Goal: Navigation & Orientation: Find specific page/section

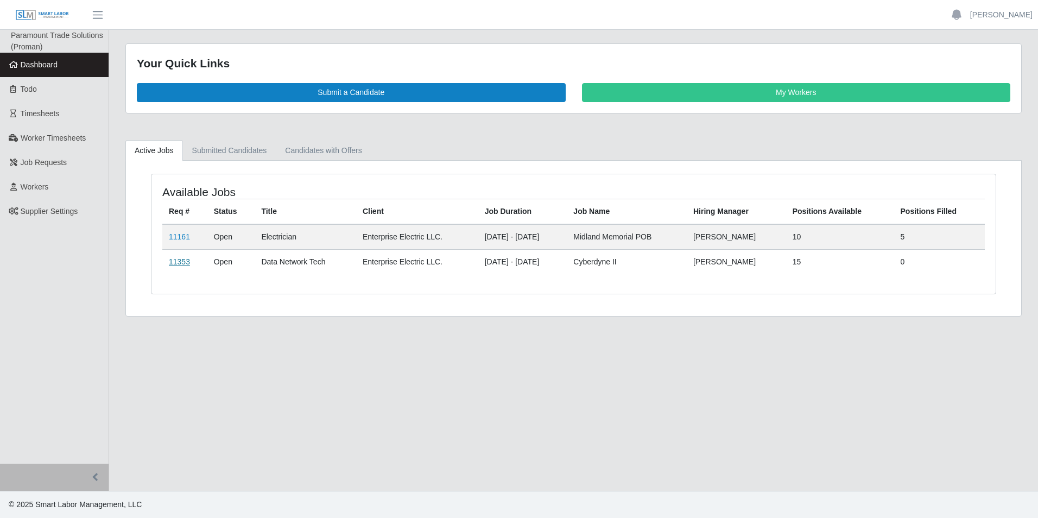
click at [181, 262] on link "11353" at bounding box center [179, 261] width 21 height 9
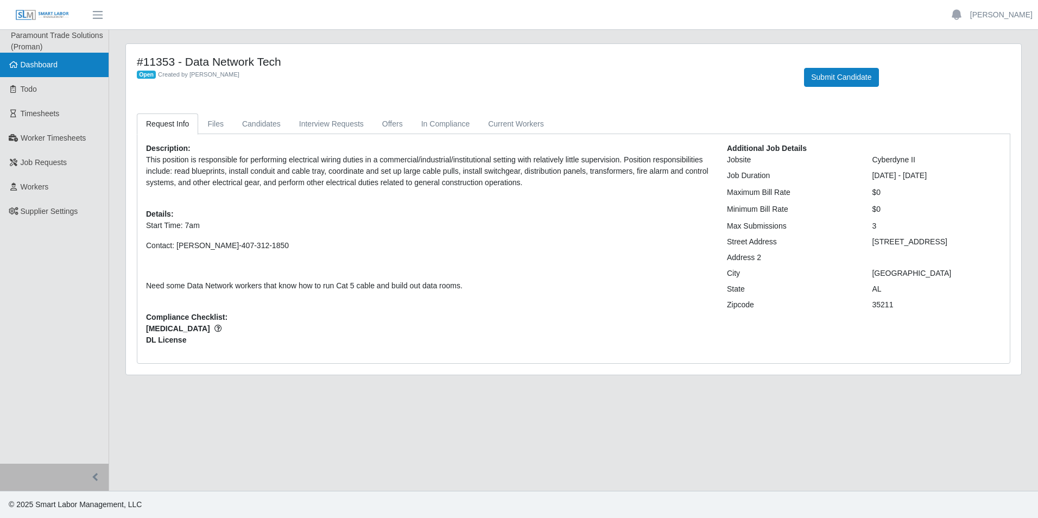
click at [42, 58] on link "Dashboard" at bounding box center [54, 65] width 109 height 24
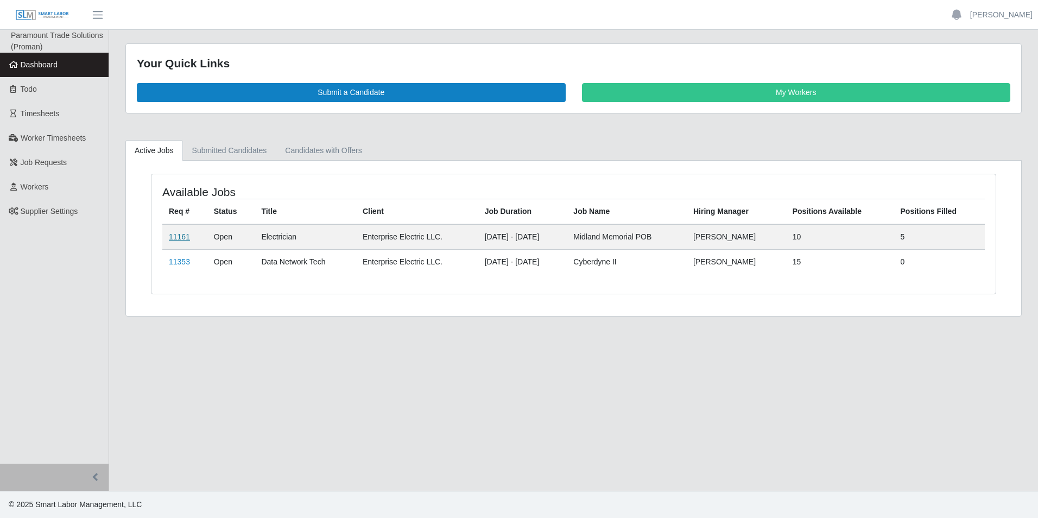
click at [172, 239] on link "11161" at bounding box center [179, 236] width 21 height 9
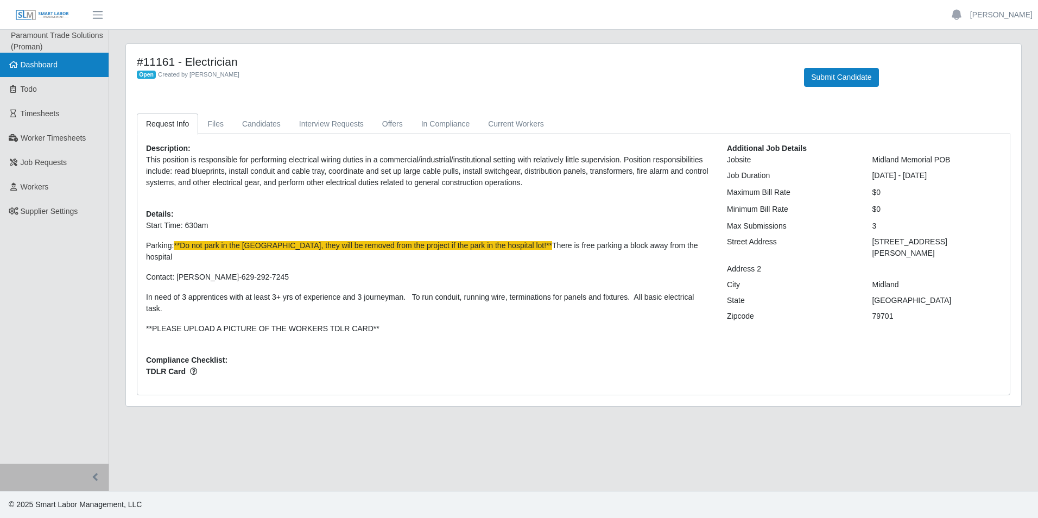
click at [51, 55] on link "Dashboard" at bounding box center [54, 65] width 109 height 24
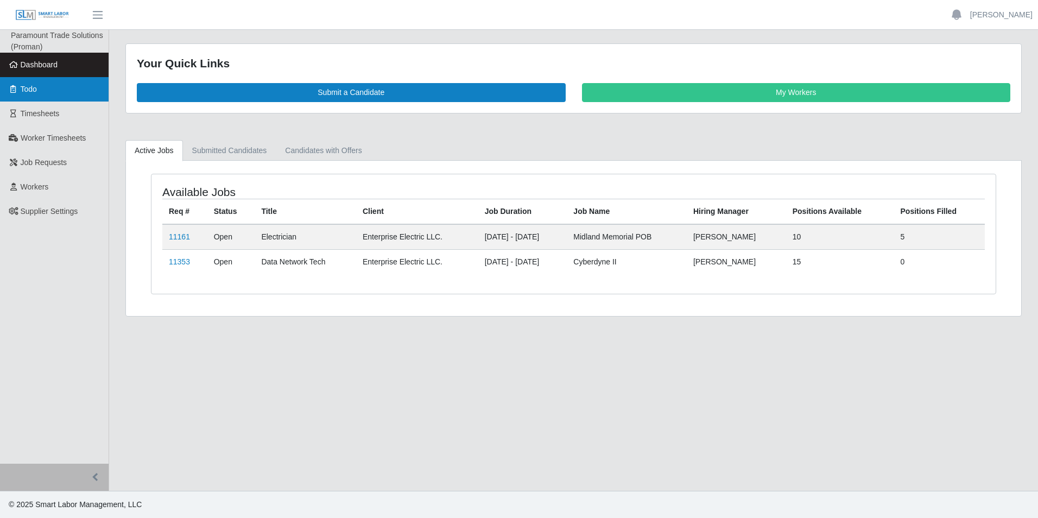
click at [41, 94] on link "Todo" at bounding box center [54, 89] width 109 height 24
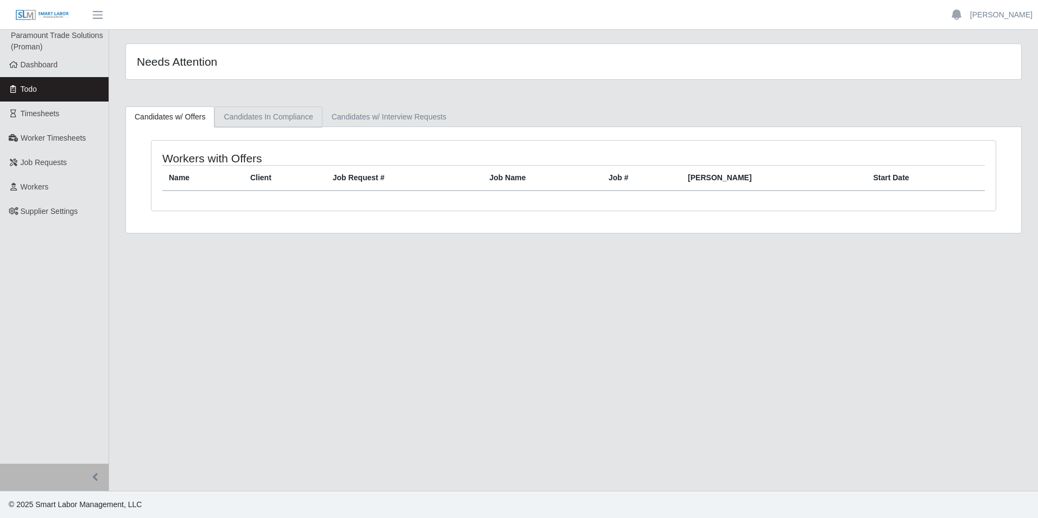
click at [276, 116] on link "Candidates In Compliance" at bounding box center [268, 116] width 108 height 21
click at [350, 121] on link "Candidates w/ Interview Requests" at bounding box center [390, 116] width 134 height 21
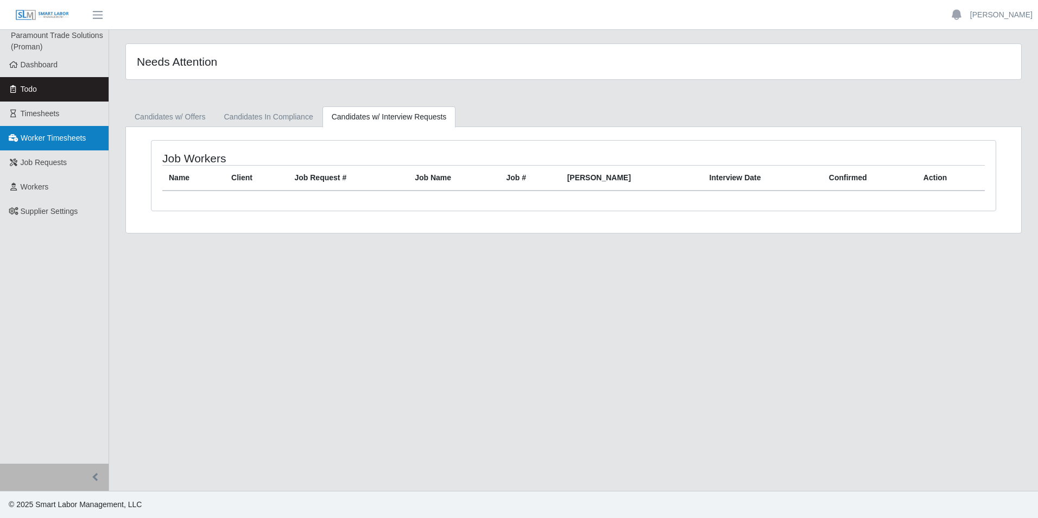
click at [70, 142] on span "Worker Timesheets" at bounding box center [53, 138] width 65 height 9
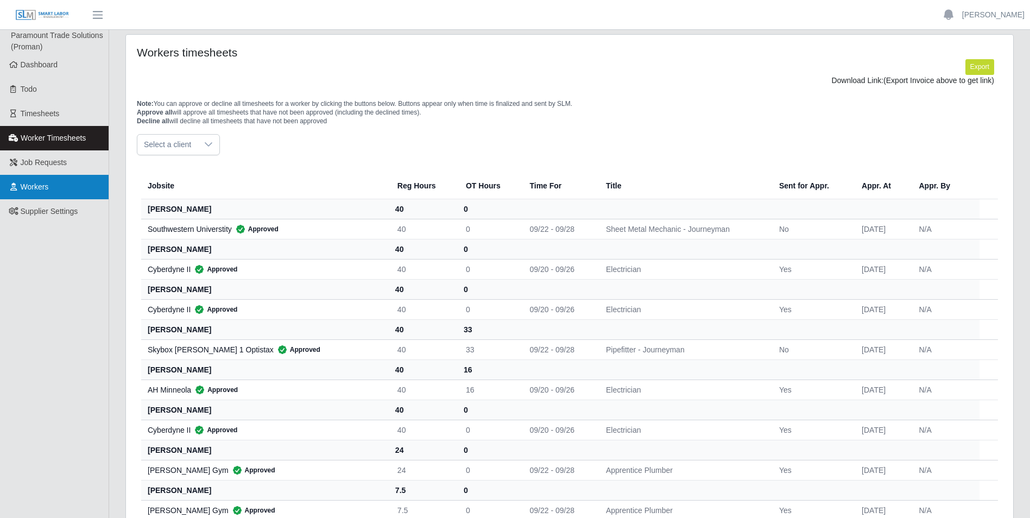
click at [45, 183] on span "Workers" at bounding box center [35, 186] width 28 height 9
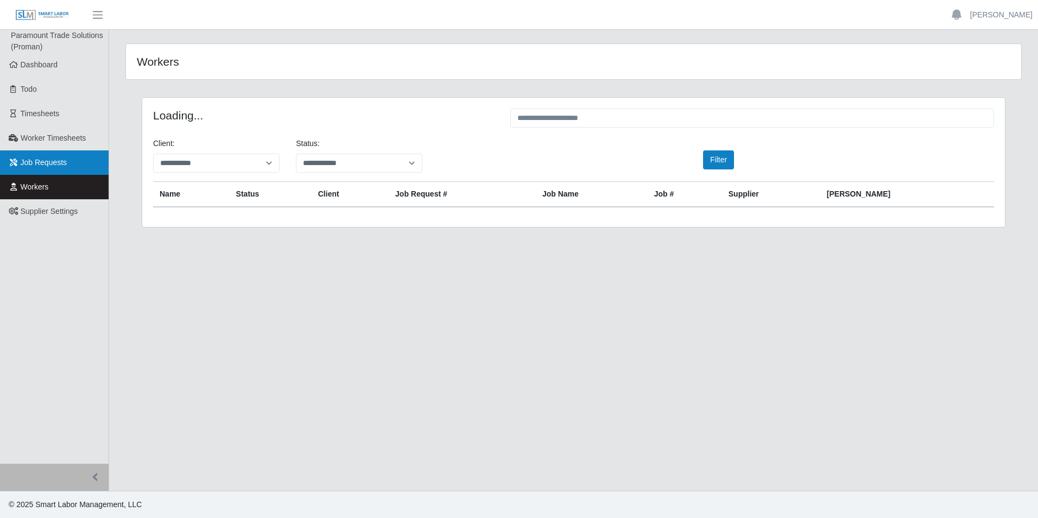
click at [61, 162] on span "Job Requests" at bounding box center [44, 162] width 47 height 9
